Goal: Navigation & Orientation: Find specific page/section

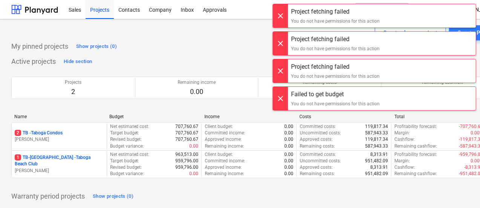
click at [283, 15] on div at bounding box center [280, 15] width 15 height 23
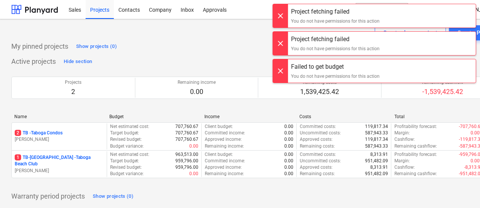
click at [283, 15] on div at bounding box center [280, 15] width 15 height 23
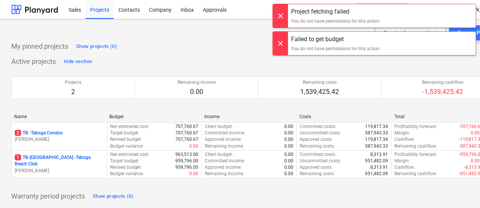
click at [283, 15] on div at bounding box center [280, 15] width 15 height 23
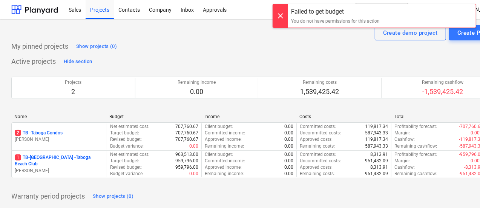
click at [283, 15] on div at bounding box center [280, 15] width 15 height 23
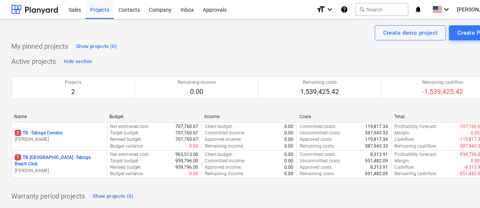
click at [472, 10] on div "format_size keyboard_arrow_down help search Search notifications 0 keyboard_arr…" at bounding box center [411, 9] width 188 height 19
click at [478, 10] on span "[PERSON_NAME]" at bounding box center [476, 9] width 38 height 6
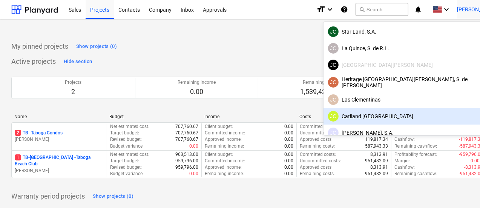
click at [428, 111] on div "JC Catiland [GEOGRAPHIC_DATA]" at bounding box center [414, 116] width 172 height 11
